Goal: Task Accomplishment & Management: Manage account settings

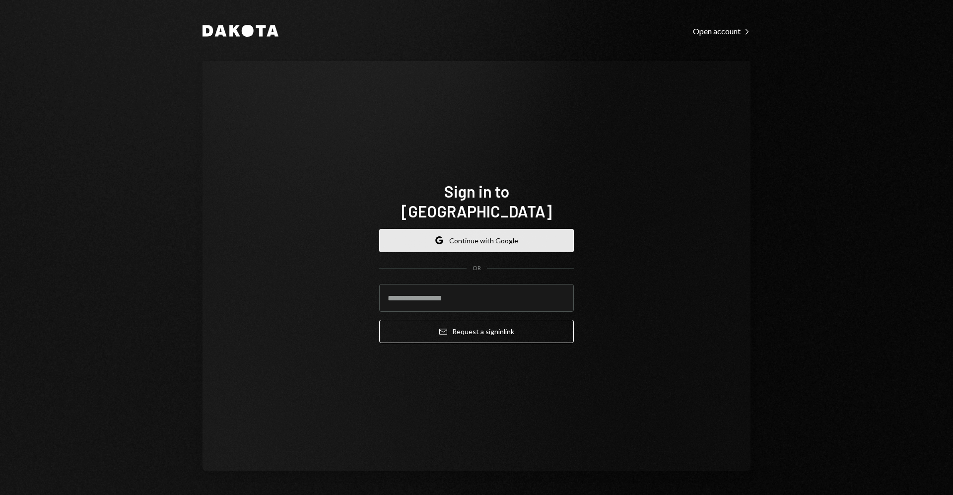
click at [472, 229] on button "Google Continue with Google" at bounding box center [476, 240] width 195 height 23
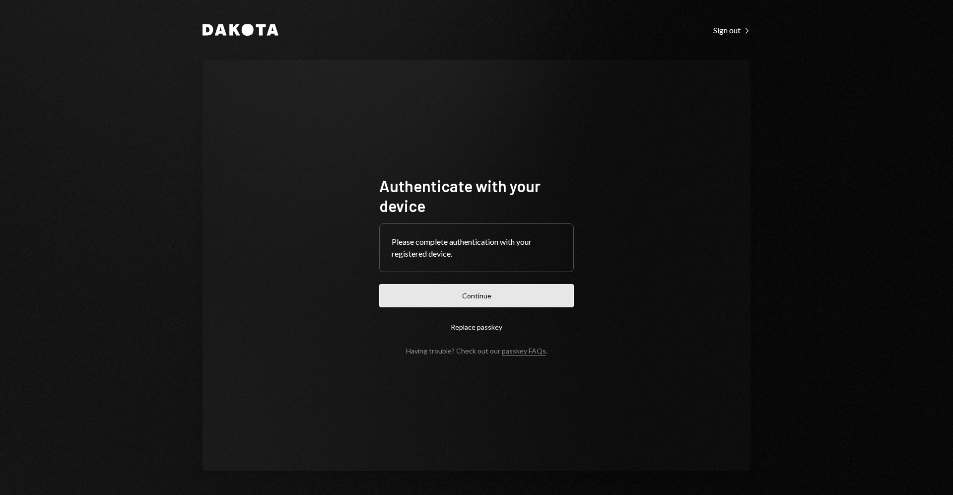
click at [535, 287] on button "Continue" at bounding box center [476, 295] width 195 height 23
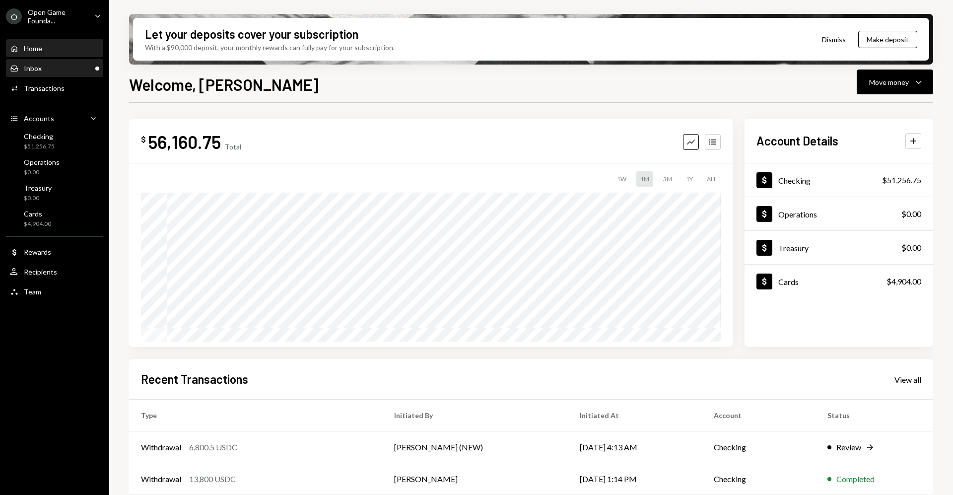
click at [68, 74] on div "Inbox Inbox" at bounding box center [54, 68] width 89 height 17
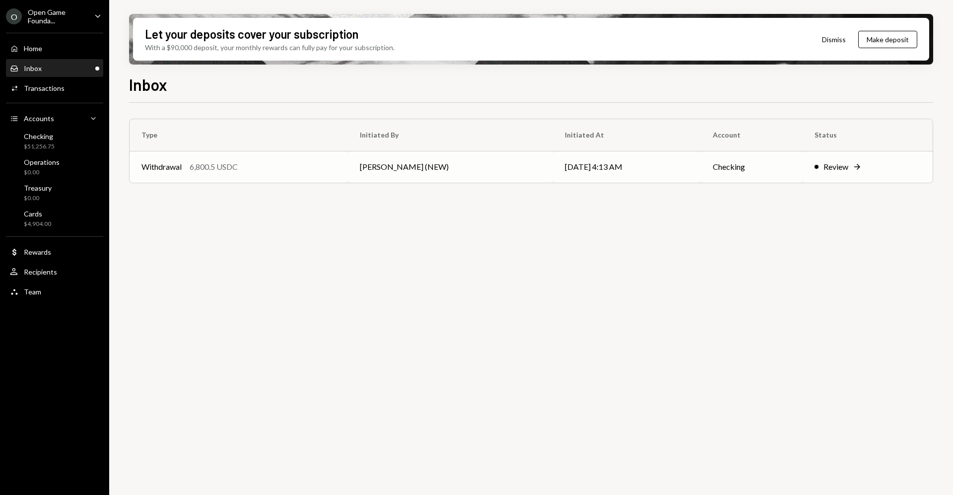
click at [566, 174] on td "09/16/25 4:13 AM" at bounding box center [627, 167] width 148 height 32
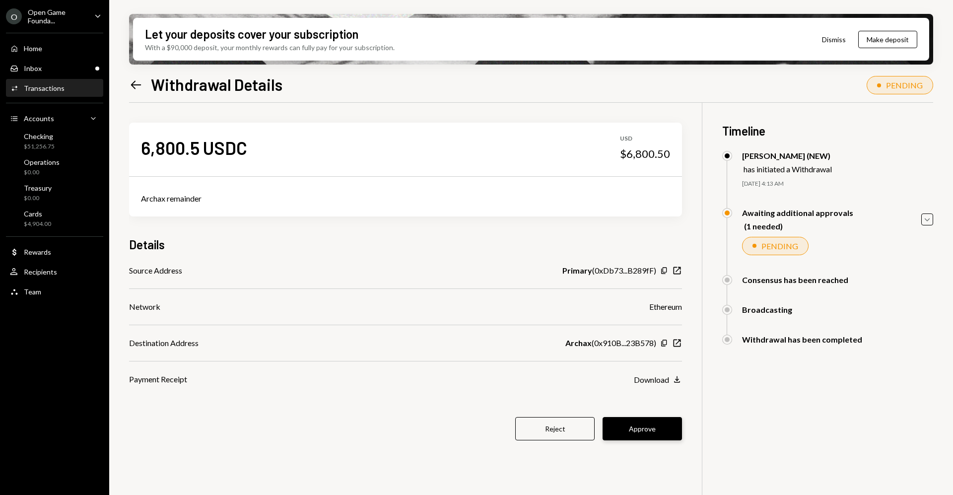
click at [653, 433] on button "Approve" at bounding box center [641, 428] width 79 height 23
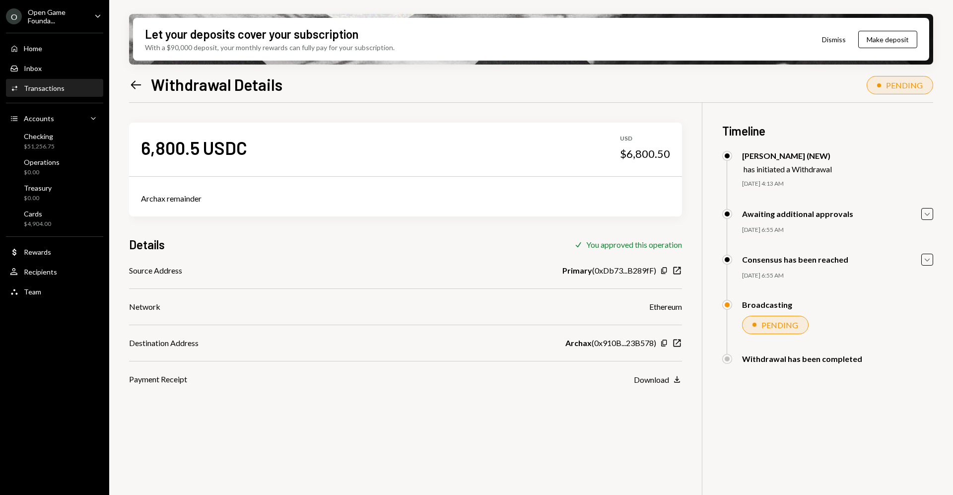
click at [65, 23] on div "Open Game Founda..." at bounding box center [57, 16] width 59 height 17
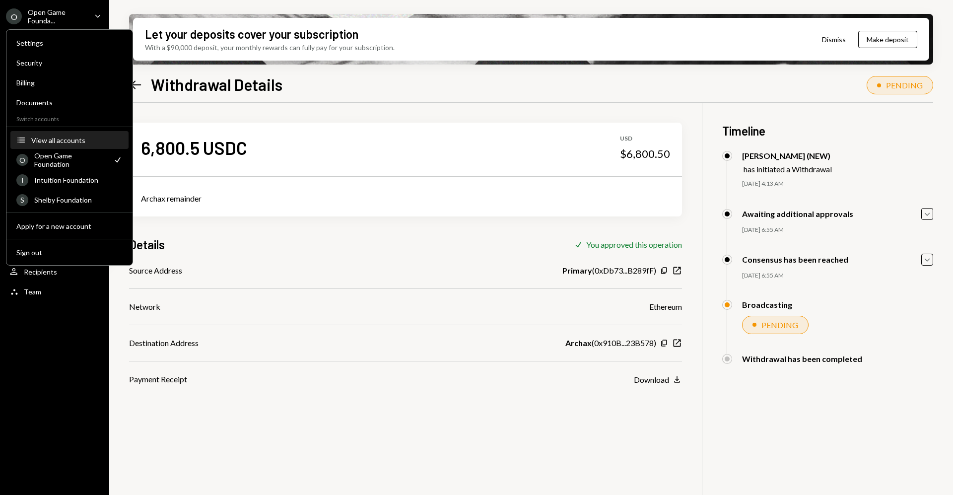
click at [65, 145] on button "Accounts View all accounts" at bounding box center [69, 141] width 118 height 18
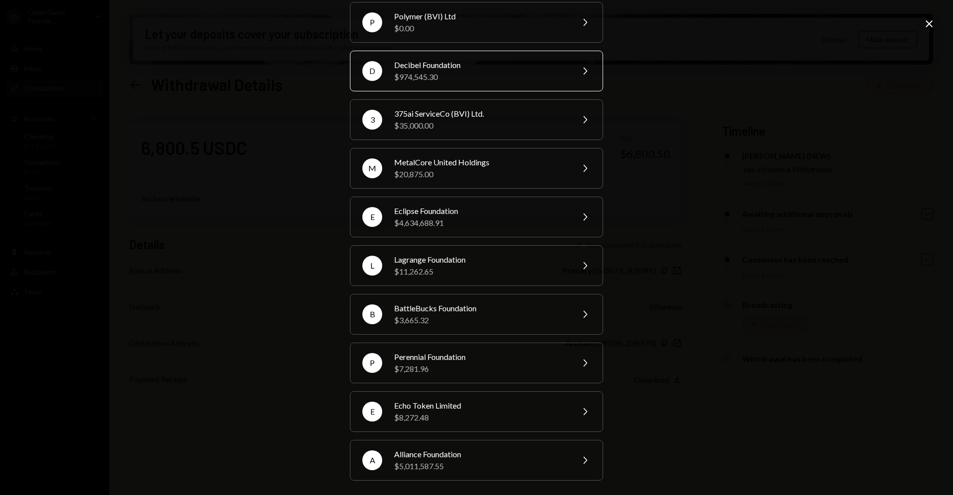
scroll to position [188, 0]
